Goal: Book appointment/travel/reservation

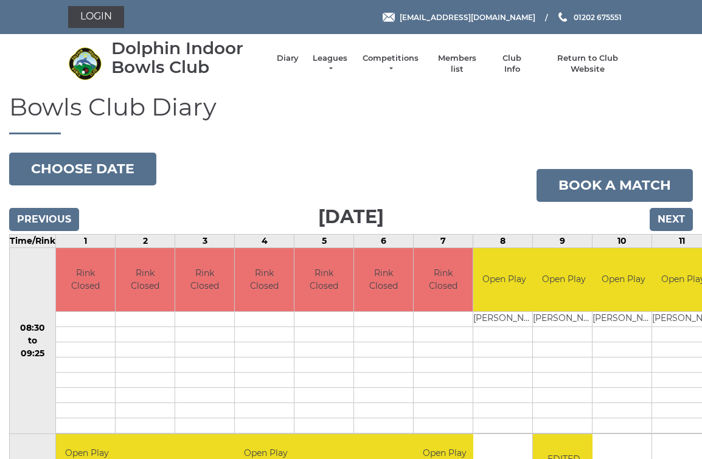
click at [683, 216] on input "Next" at bounding box center [671, 219] width 43 height 23
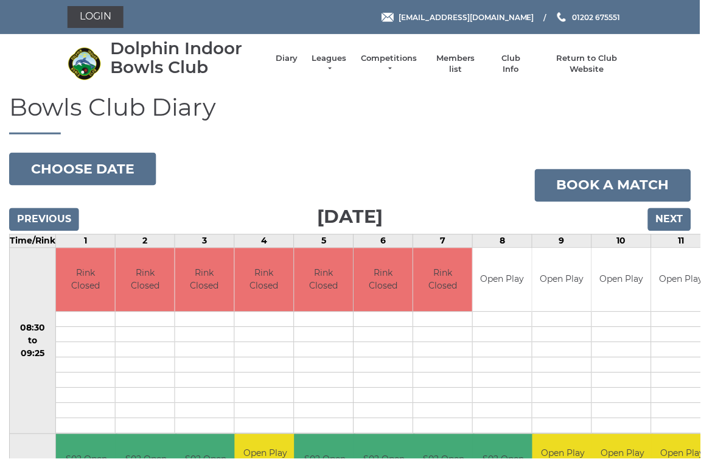
click at [678, 217] on input "Next" at bounding box center [669, 219] width 43 height 23
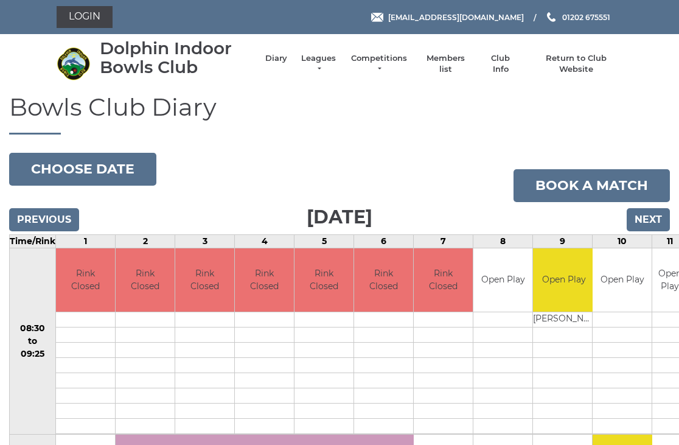
click at [661, 210] on input "Next" at bounding box center [648, 219] width 43 height 23
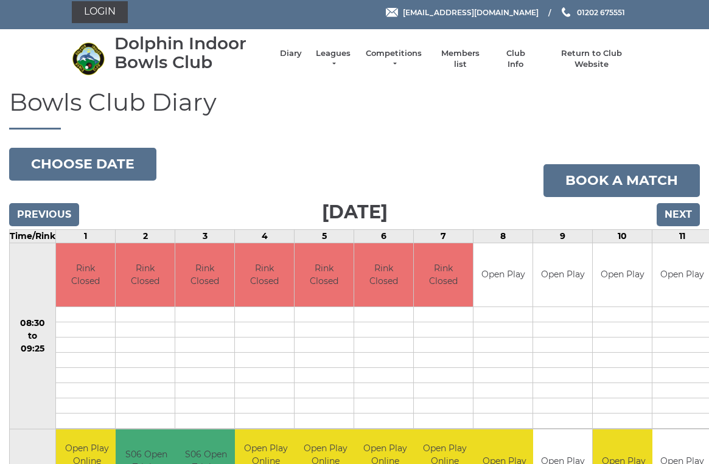
click at [689, 212] on input "Next" at bounding box center [677, 214] width 43 height 23
